Goal: Task Accomplishment & Management: Use online tool/utility

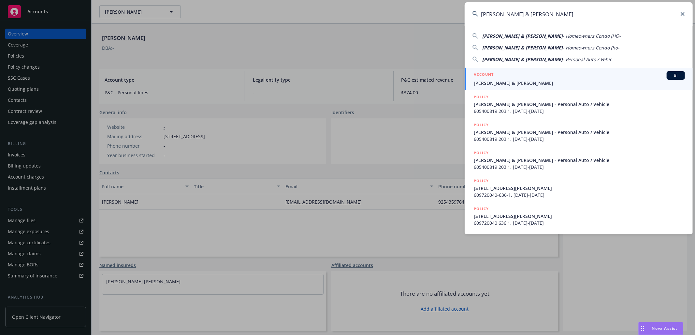
click at [683, 13] on icon at bounding box center [682, 14] width 4 height 4
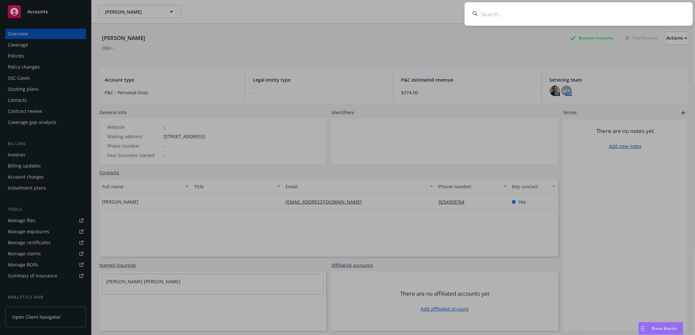
paste input "[PERSON_NAME], Fauti"
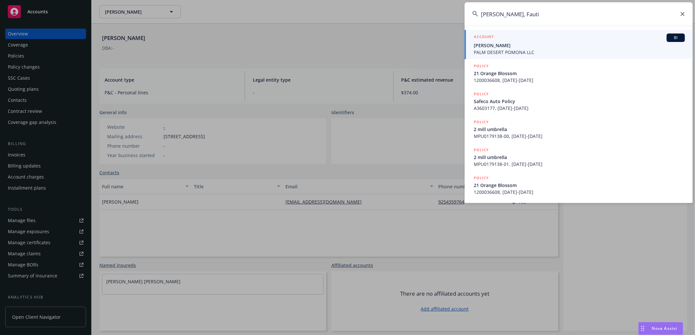
click at [544, 12] on input "[PERSON_NAME], Fauti" at bounding box center [578, 13] width 228 height 23
paste input "[PERSON_NAME] & [PERSON_NAME]"
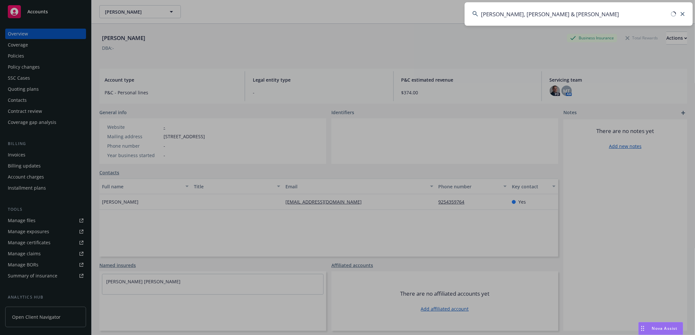
drag, startPoint x: 605, startPoint y: 16, endPoint x: 378, endPoint y: -1, distance: 227.3
click at [378, 0] on html "Accounts Overview Coverage Policies Policy changes SSC Cases Quoting plans Cont…" at bounding box center [347, 167] width 695 height 335
paste input
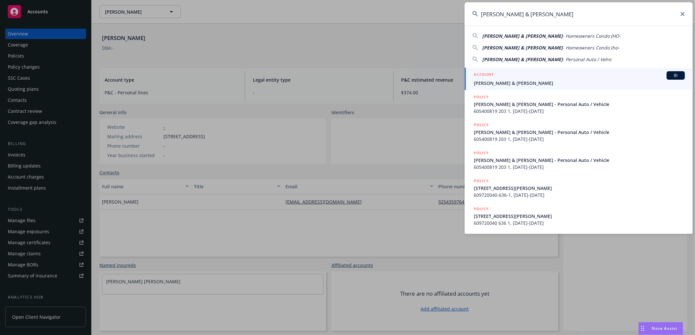
type input "[PERSON_NAME] & [PERSON_NAME]"
click at [501, 81] on span "[PERSON_NAME] & [PERSON_NAME]" at bounding box center [579, 83] width 211 height 7
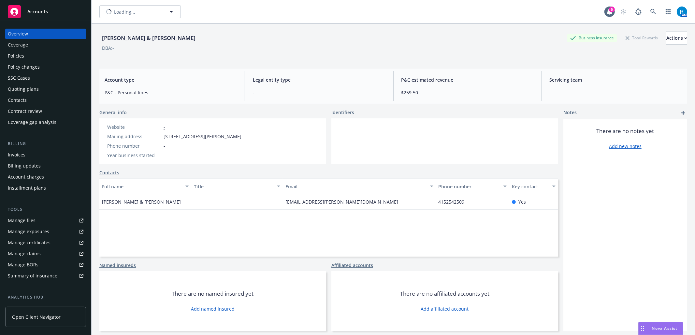
click at [30, 59] on div "Policies" at bounding box center [46, 56] width 76 height 10
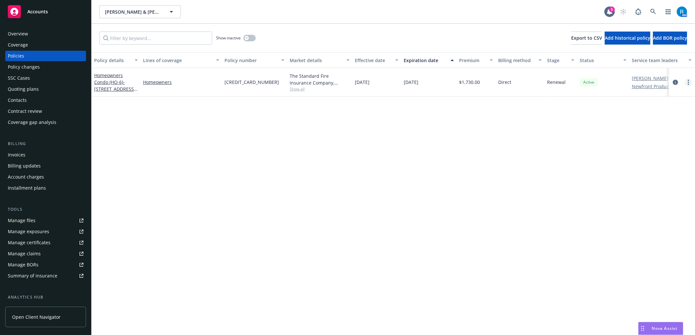
click at [688, 82] on circle "more" at bounding box center [688, 82] width 1 height 1
click at [653, 111] on link "Renew with incumbent" at bounding box center [653, 108] width 77 height 13
select select "12"
select select "CA"
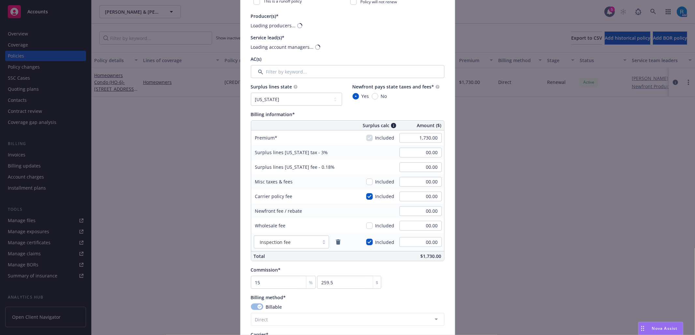
scroll to position [217, 0]
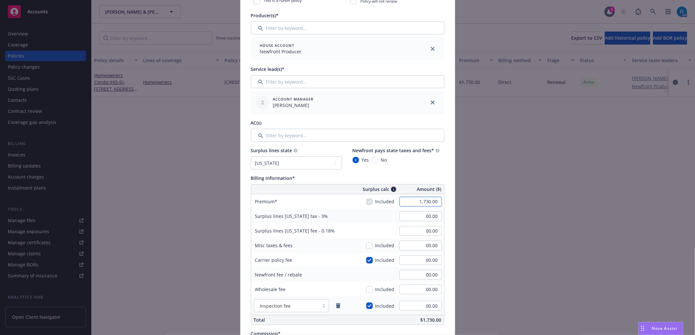
click at [429, 204] on input "1,730.00" at bounding box center [420, 202] width 42 height 10
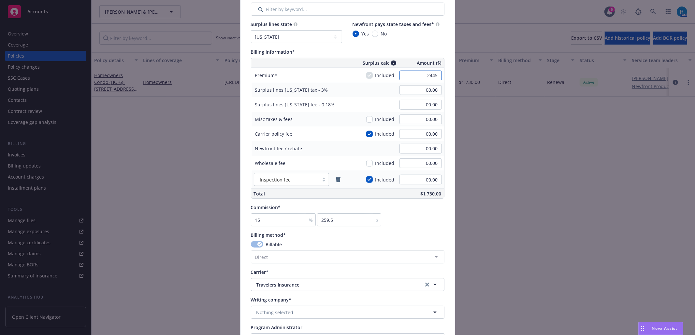
scroll to position [347, 0]
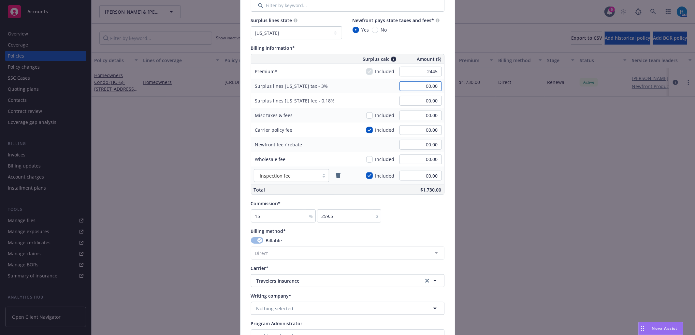
type input "2,445.00"
type input "73.35"
type input "4.40"
type input "366.75"
click at [432, 89] on input "73.35" at bounding box center [420, 86] width 42 height 10
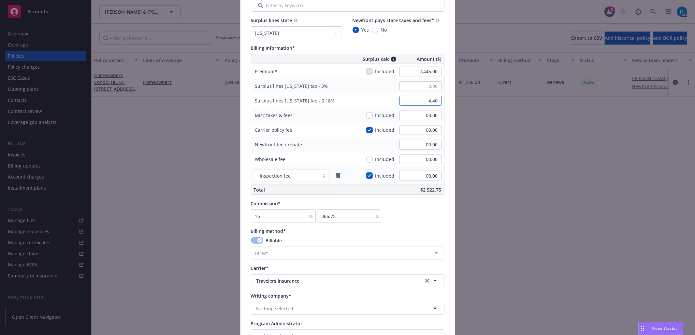
type input "00.00"
click at [433, 103] on input "4.40" at bounding box center [420, 101] width 42 height 10
type input "00.00"
click at [376, 100] on div "Surplus lines California fee - 0.18% 00.00" at bounding box center [347, 100] width 193 height 15
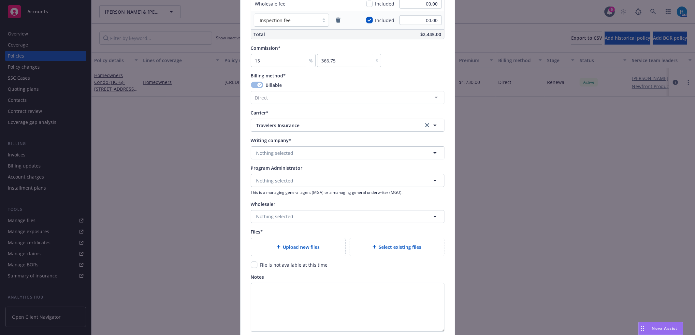
scroll to position [521, 0]
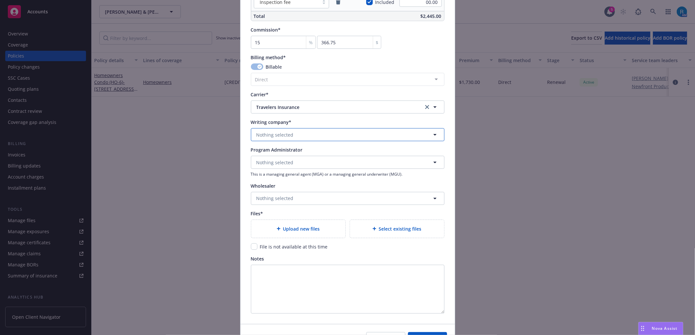
click at [276, 132] on button "Nothing selected" at bounding box center [347, 134] width 193 height 13
type input "The Sta"
click at [281, 156] on strong "The Standard Fire Insurance Company" at bounding box center [300, 153] width 85 height 6
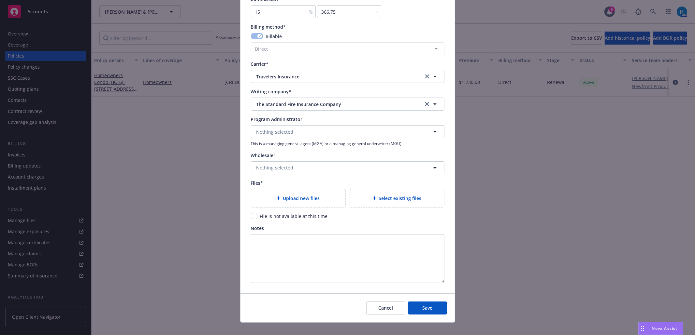
scroll to position [561, 0]
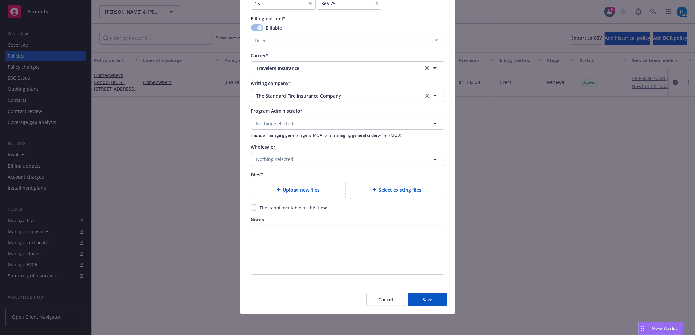
click at [296, 221] on div "Notes" at bounding box center [347, 220] width 193 height 7
click at [293, 195] on div "Upload new files" at bounding box center [298, 190] width 94 height 18
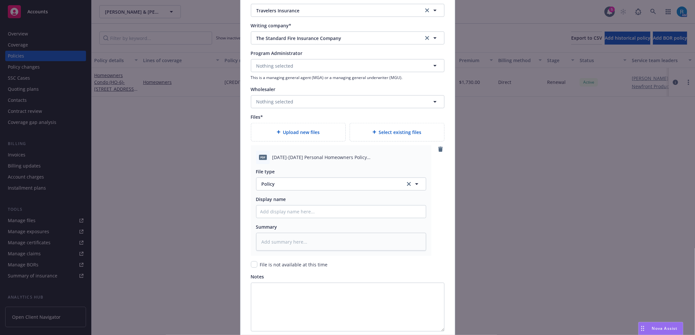
scroll to position [676, 0]
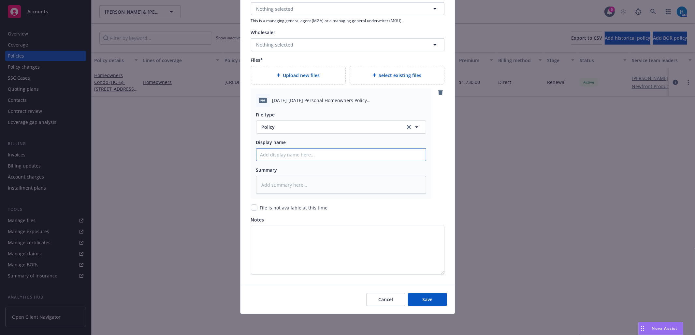
drag, startPoint x: 282, startPoint y: 153, endPoint x: 294, endPoint y: 161, distance: 14.6
click at [282, 153] on input "Policy display name" at bounding box center [340, 155] width 169 height 12
paste input "2025-2026 Personal Homeowners Policy 609720040 636 1"
type textarea "x"
type input "2025-2026 Personal Homeowners Policy 609720040 636 1"
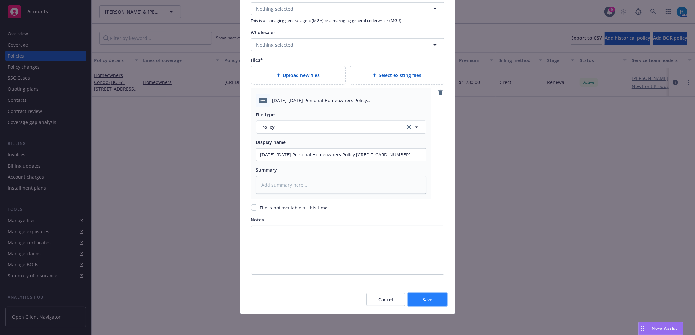
click at [422, 300] on span "Save" at bounding box center [427, 300] width 10 height 6
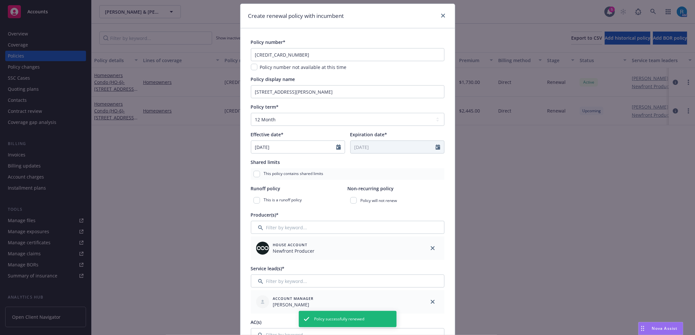
scroll to position [0, 0]
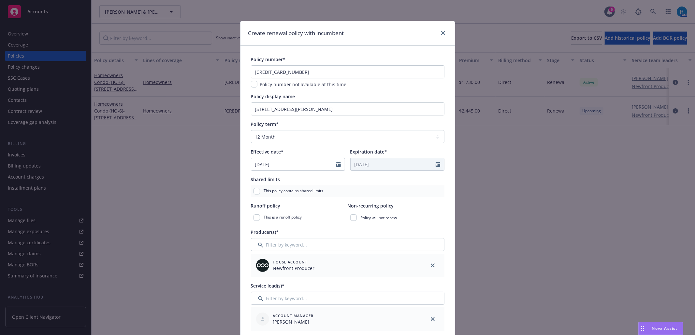
type textarea "x"
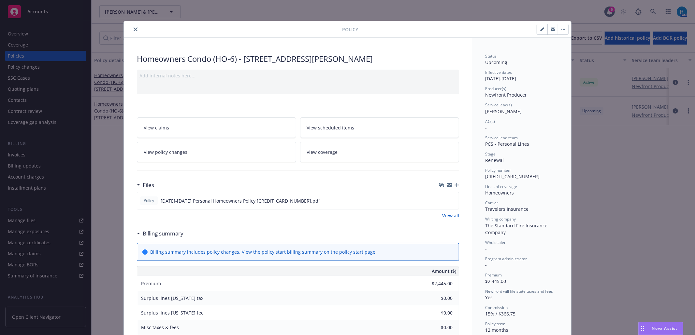
click at [134, 28] on icon "close" at bounding box center [136, 29] width 4 height 4
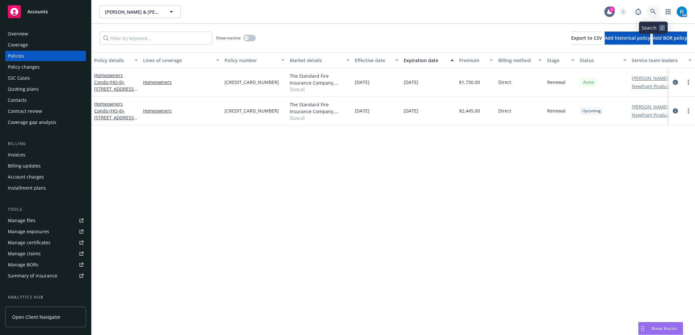
click at [652, 10] on icon at bounding box center [653, 12] width 6 height 6
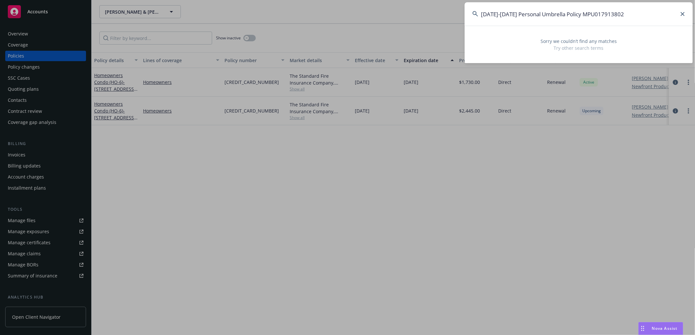
drag, startPoint x: 562, startPoint y: 16, endPoint x: 427, endPoint y: 21, distance: 135.0
click at [427, 21] on div "2025-2026 Personal Umbrella Policy MPU017913802 Sorry we couldn’t find any matc…" at bounding box center [347, 167] width 695 height 335
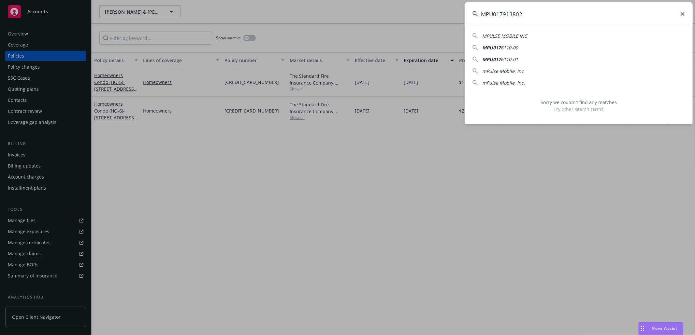
click at [527, 12] on input "MPU017913802" at bounding box center [578, 13] width 228 height 23
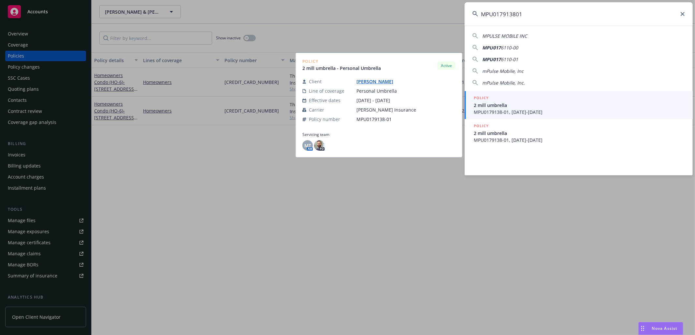
type input "MPU017913801"
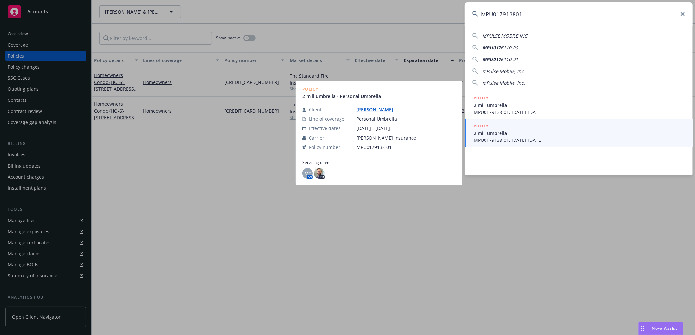
click at [510, 143] on span "MPU0179138-01, 09/01/2025-09/01/2026" at bounding box center [579, 140] width 211 height 7
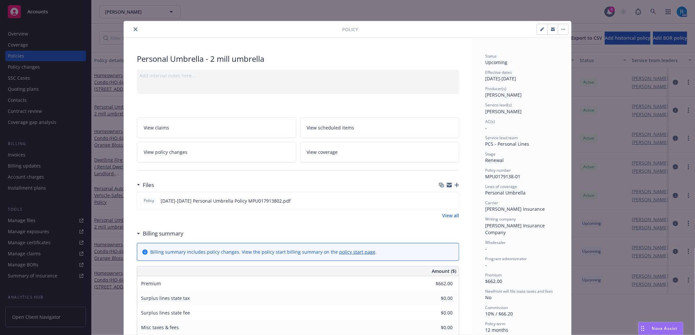
click at [30, 80] on div "Policy Personal Umbrella - 2 mill umbrella Add internal notes here... View clai…" at bounding box center [347, 167] width 695 height 335
click at [29, 80] on div "Policy Personal Umbrella - 2 mill umbrella Add internal notes here... View clai…" at bounding box center [347, 167] width 695 height 335
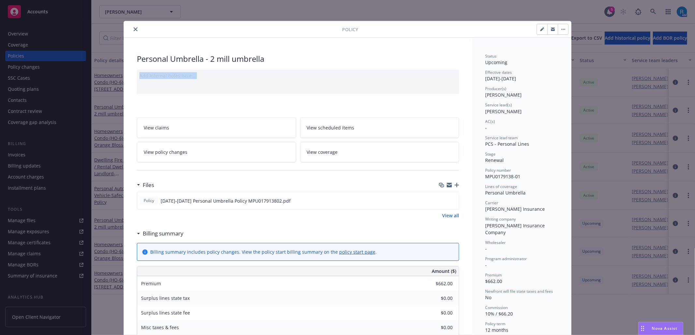
click at [132, 28] on button "close" at bounding box center [136, 29] width 8 height 8
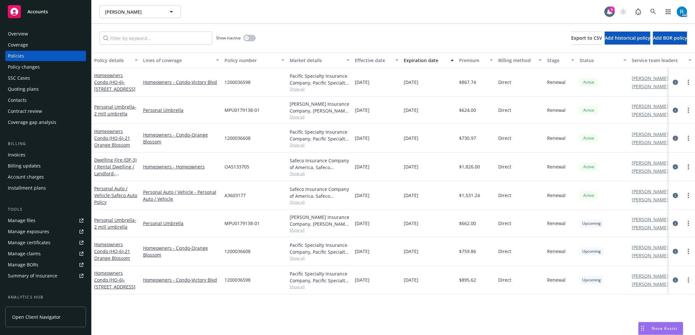
click at [25, 78] on div "SSC Cases" at bounding box center [19, 78] width 22 height 10
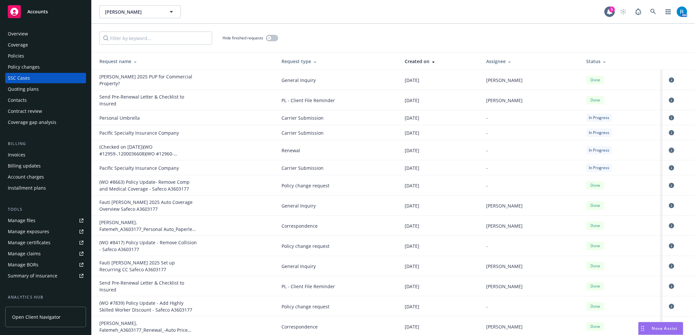
click at [669, 150] on icon "circleInformation" at bounding box center [671, 150] width 5 height 5
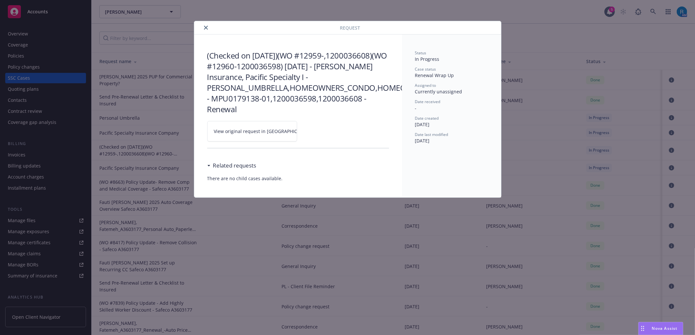
click at [315, 133] on icon at bounding box center [317, 132] width 4 height 4
click at [205, 28] on icon "close" at bounding box center [206, 28] width 4 height 4
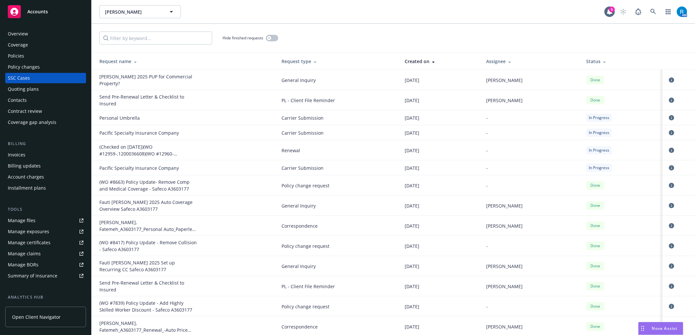
click at [12, 60] on div "Policies" at bounding box center [16, 56] width 16 height 10
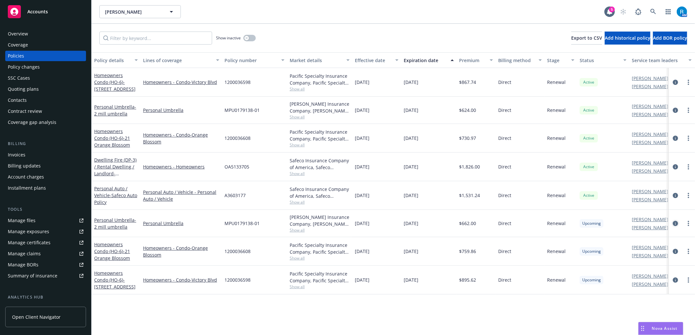
click at [675, 222] on icon "circleInformation" at bounding box center [675, 223] width 5 height 5
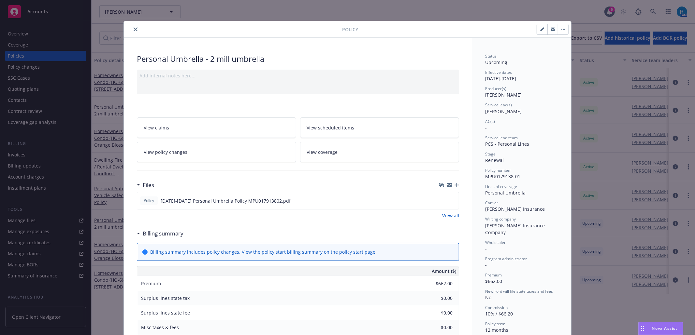
scroll to position [20, 0]
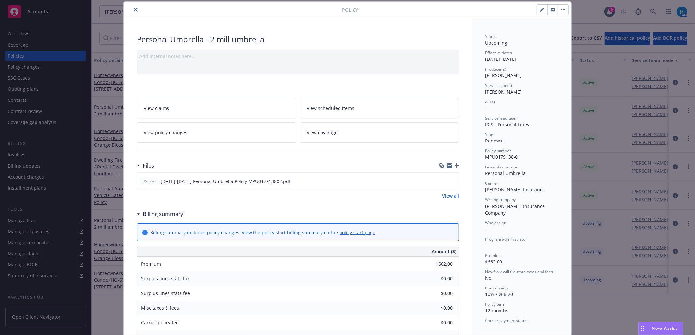
click at [540, 9] on icon "button" at bounding box center [541, 9] width 3 height 3
select select "RENEWAL"
select select "12"
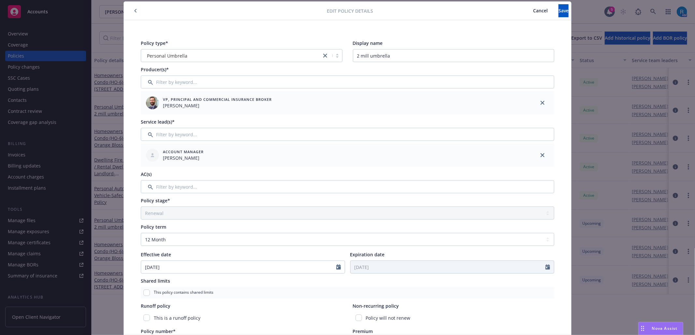
click at [194, 274] on div "Policy type* Personal Umbrella Display name 2 mill umbrella Producer(s)* VP, Pr…" at bounding box center [347, 256] width 421 height 441
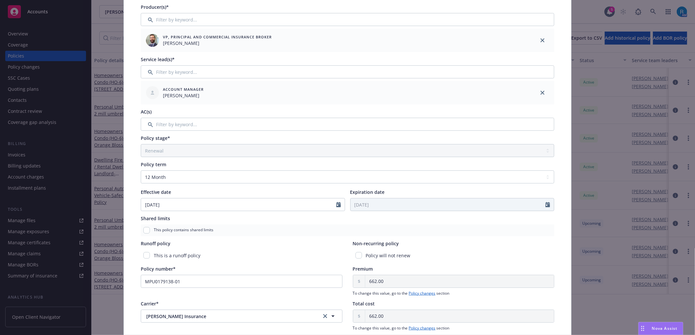
scroll to position [193, 0]
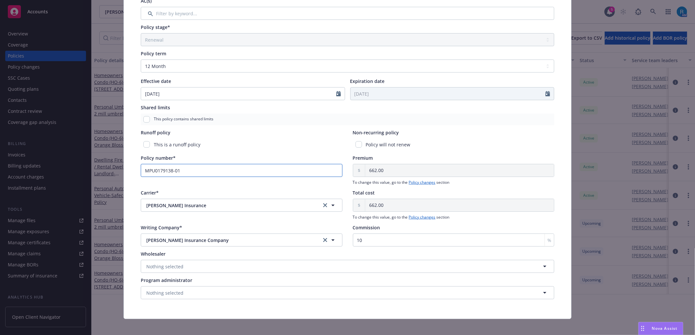
click at [186, 172] on input "MPU0179138-01" at bounding box center [242, 170] width 202 height 13
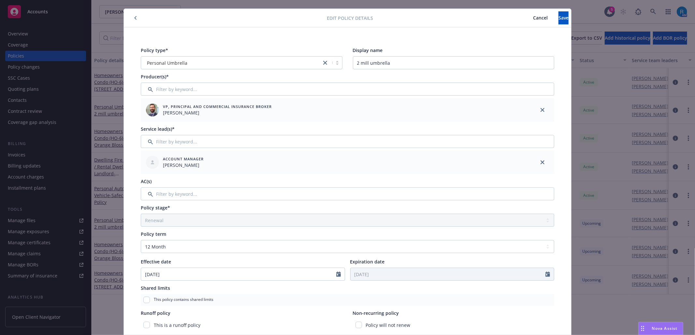
scroll to position [0, 0]
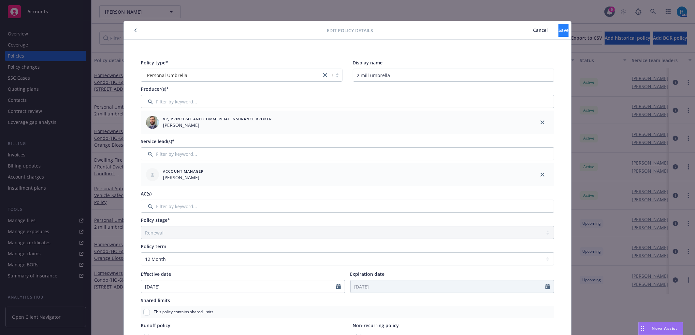
type input "MPU0179138-02"
click at [558, 28] on button "Save" at bounding box center [563, 30] width 10 height 13
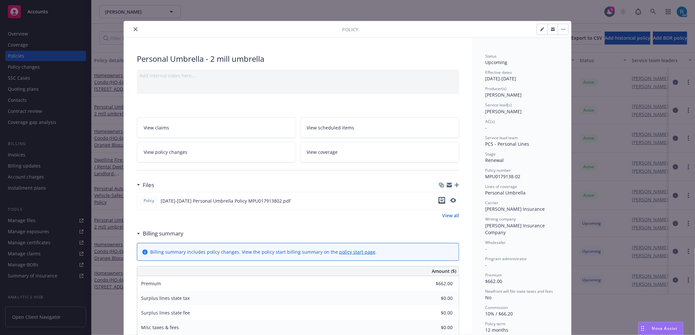
click at [439, 203] on icon "download file" at bounding box center [441, 203] width 5 height 2
click at [134, 29] on icon "close" at bounding box center [136, 29] width 4 height 4
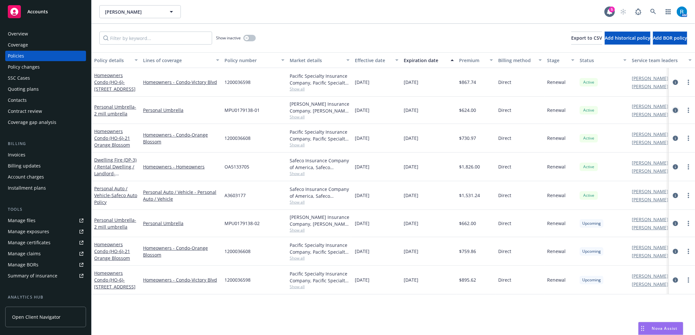
click at [676, 109] on icon "circleInformation" at bounding box center [675, 110] width 5 height 5
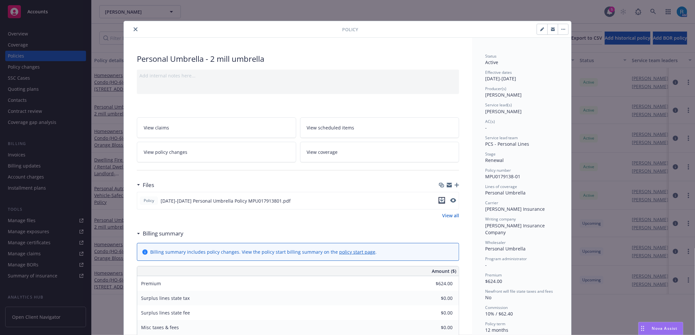
click at [439, 200] on icon "download file" at bounding box center [441, 200] width 5 height 5
click at [135, 28] on button "close" at bounding box center [136, 29] width 8 height 8
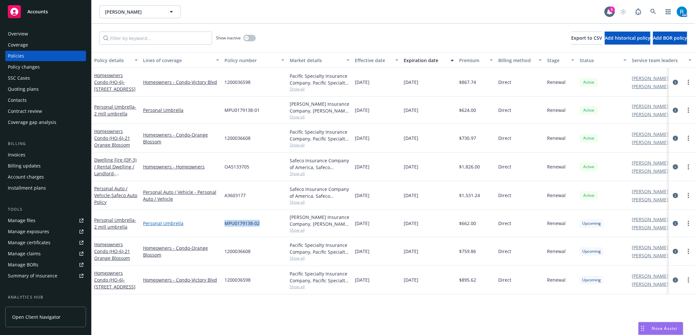
drag, startPoint x: 265, startPoint y: 224, endPoint x: 218, endPoint y: 221, distance: 46.7
click at [218, 221] on div "Personal Umbrella - 2 mill umbrella Personal Umbrella MPU0179138-02 Markel Insu…" at bounding box center [406, 223] width 629 height 27
copy div "MPU0179138-02"
